Goal: Find specific page/section: Find specific page/section

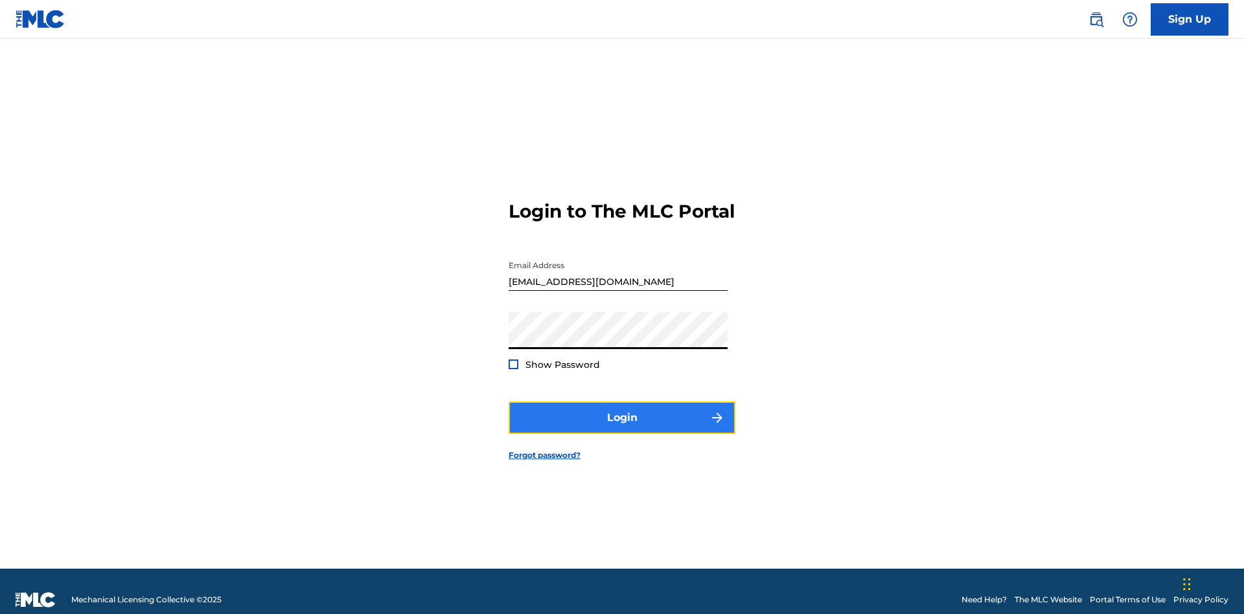
click at [622, 412] on button "Login" at bounding box center [622, 418] width 227 height 32
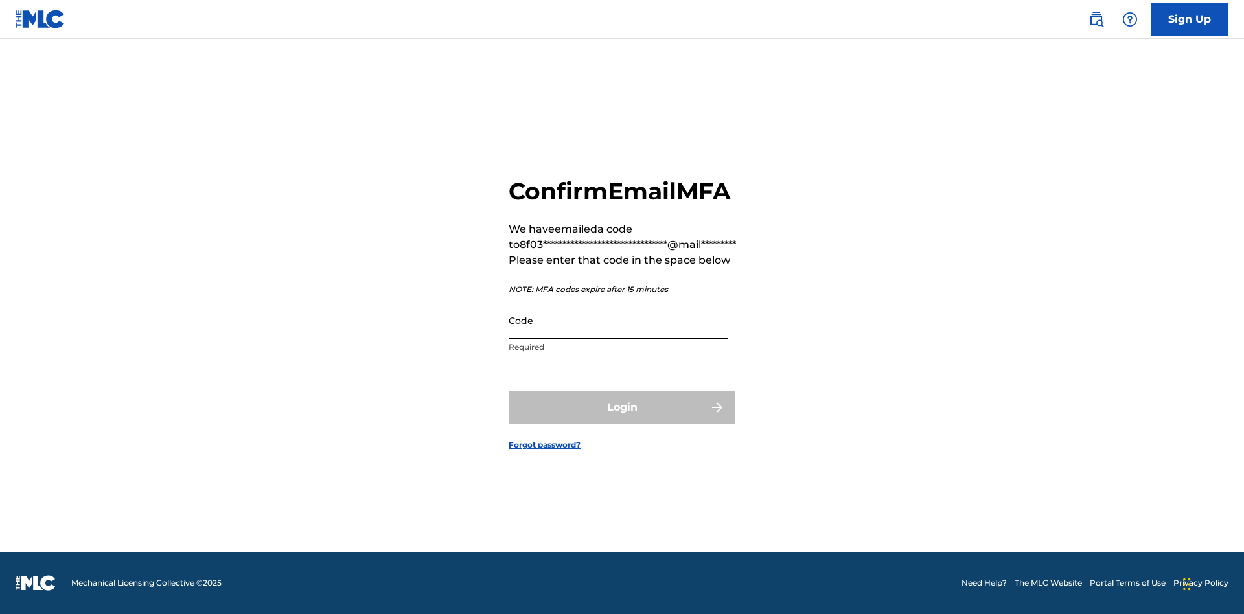
click at [618, 320] on input "Code" at bounding box center [618, 320] width 219 height 37
type input "313365"
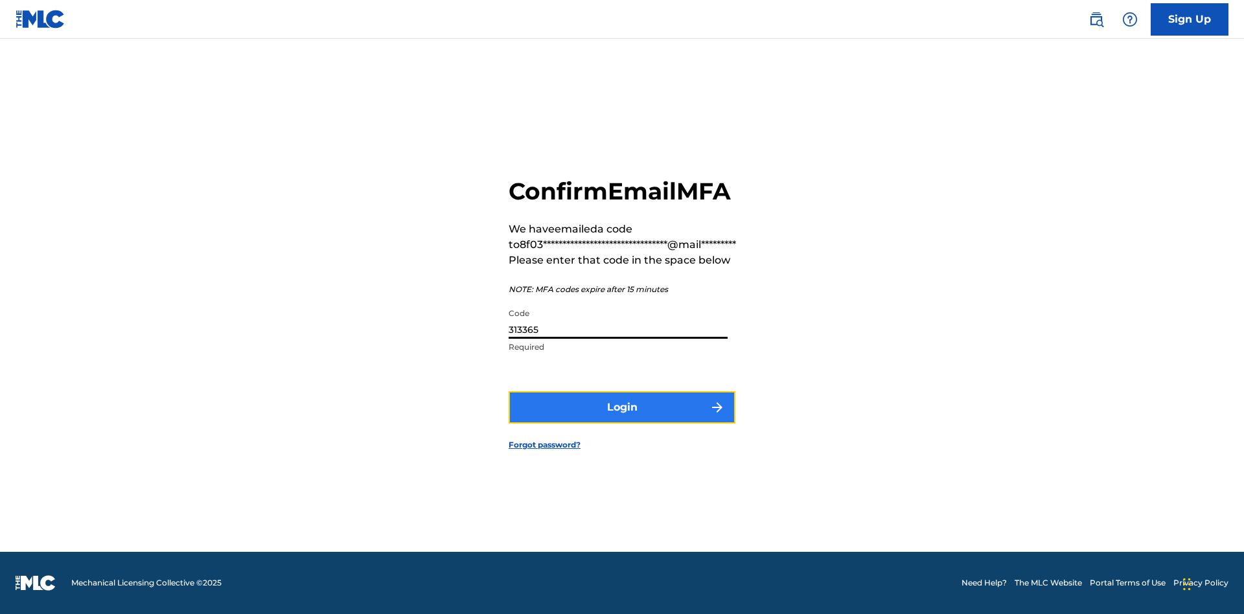
click at [622, 407] on button "Login" at bounding box center [622, 407] width 227 height 32
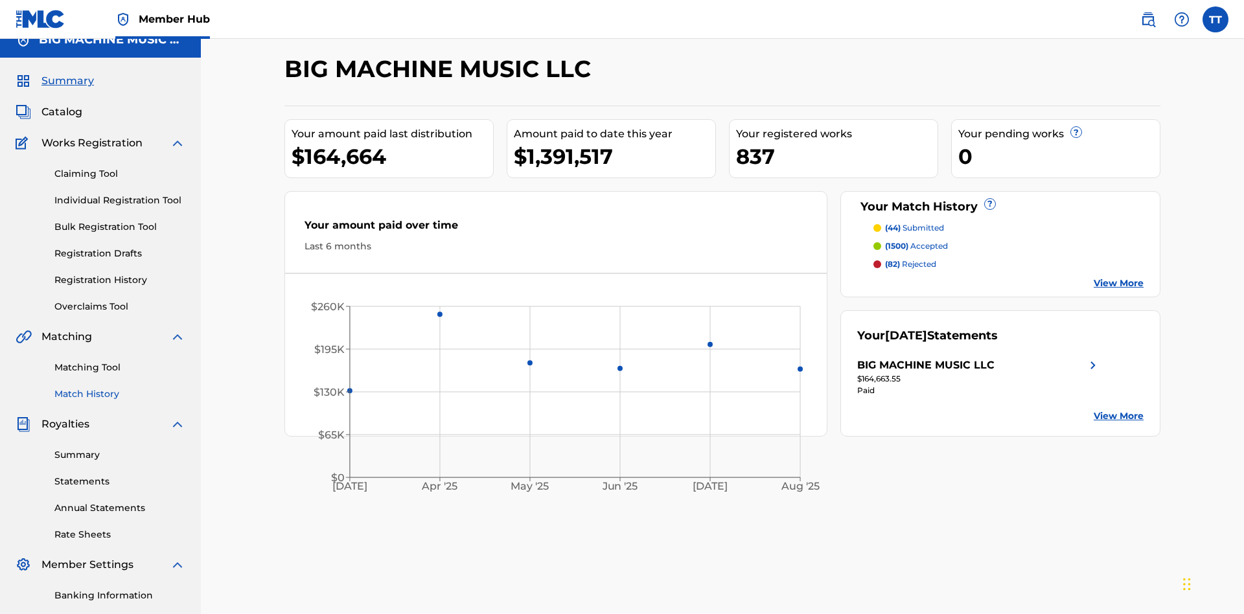
click at [120, 387] on link "Match History" at bounding box center [119, 394] width 131 height 14
